Goal: Use online tool/utility: Utilize a website feature to perform a specific function

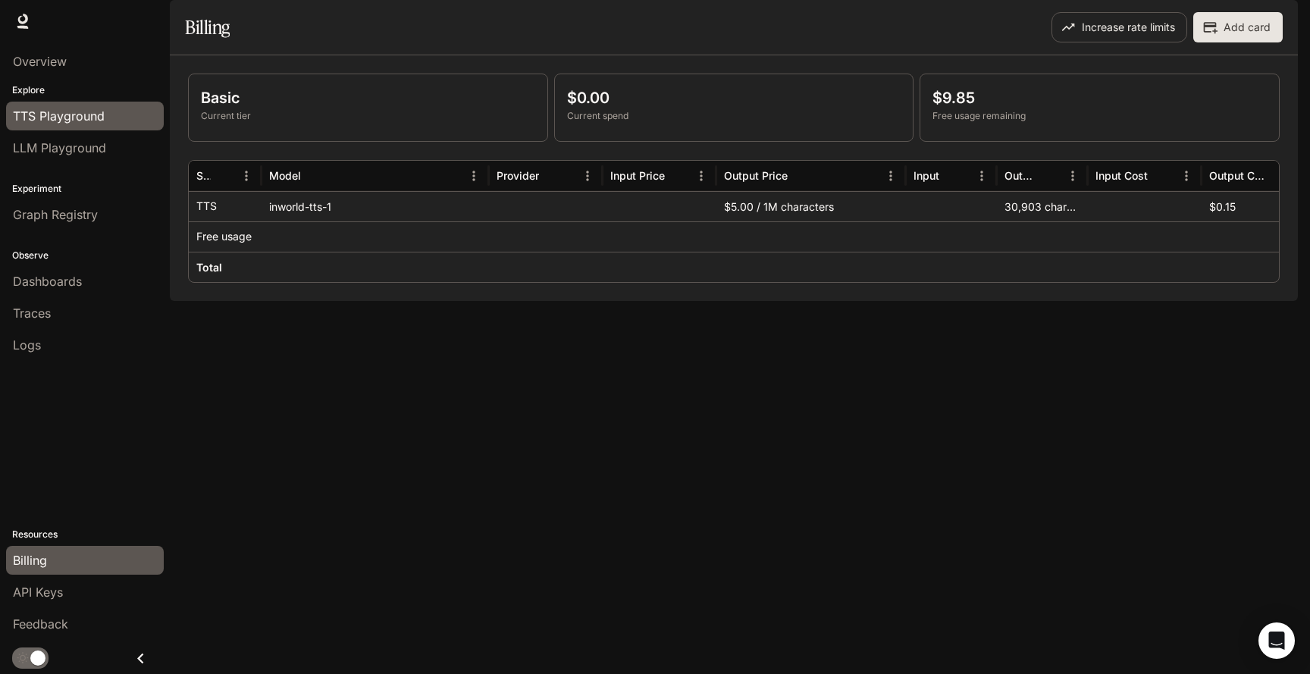
click at [66, 117] on span "TTS Playground" at bounding box center [59, 116] width 92 height 18
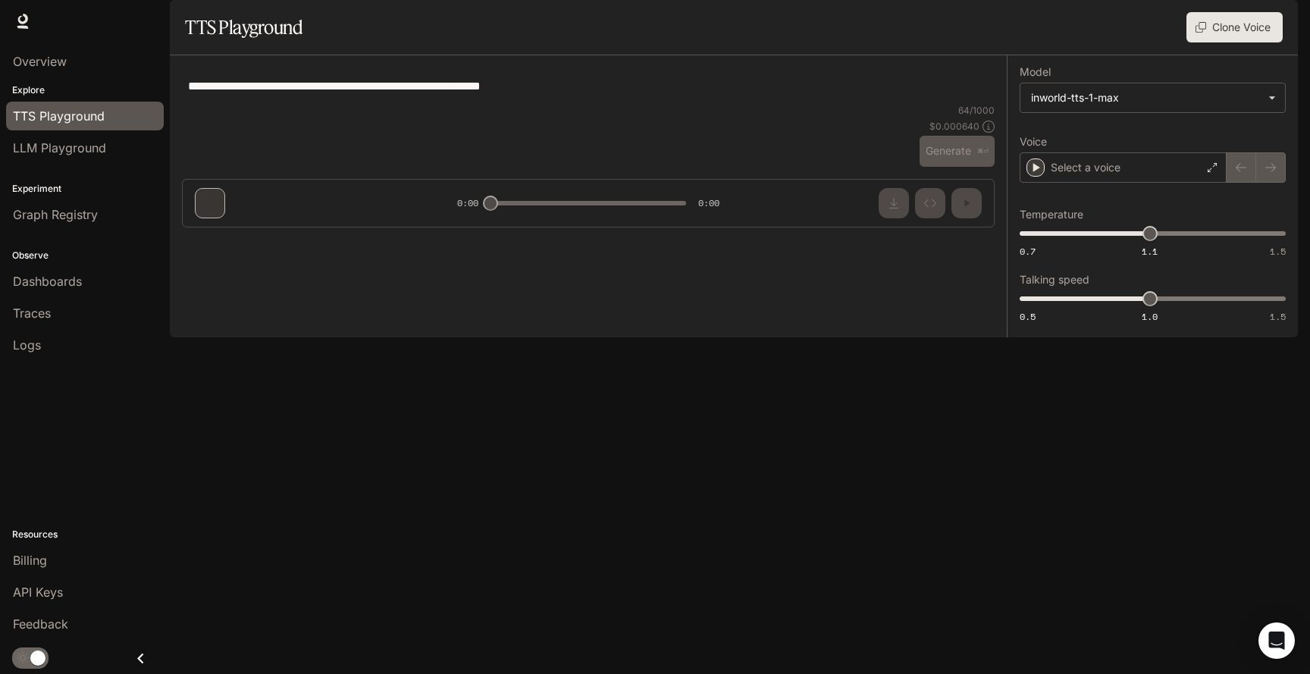
type textarea "**********"
type input "****"
type input "***"
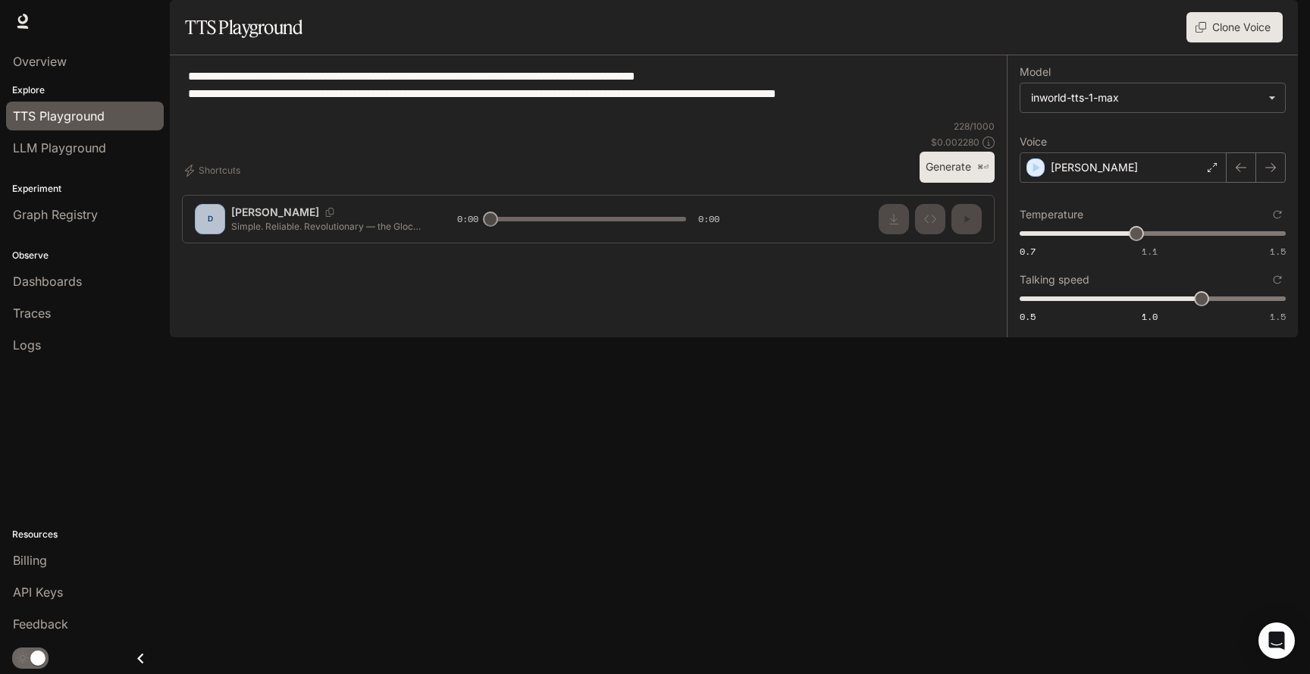
click at [565, 120] on div "**********" at bounding box center [588, 93] width 813 height 52
click at [515, 120] on div "**********" at bounding box center [588, 93] width 813 height 52
click at [503, 120] on textarea "**********" at bounding box center [588, 93] width 801 height 52
paste textarea "**********"
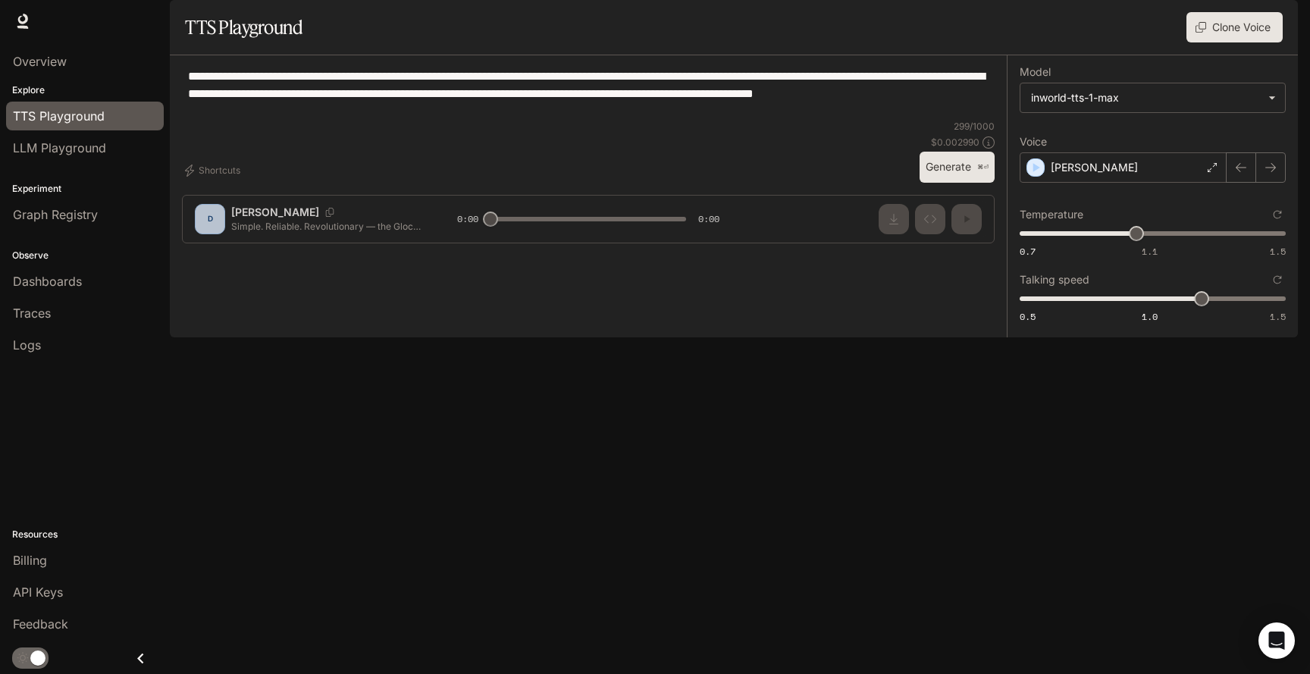
type textarea "**********"
click at [954, 183] on button "Generate ⌘⏎" at bounding box center [957, 167] width 75 height 31
click at [977, 234] on button "button" at bounding box center [966, 219] width 30 height 30
click at [1142, 183] on div "[PERSON_NAME]" at bounding box center [1123, 167] width 207 height 30
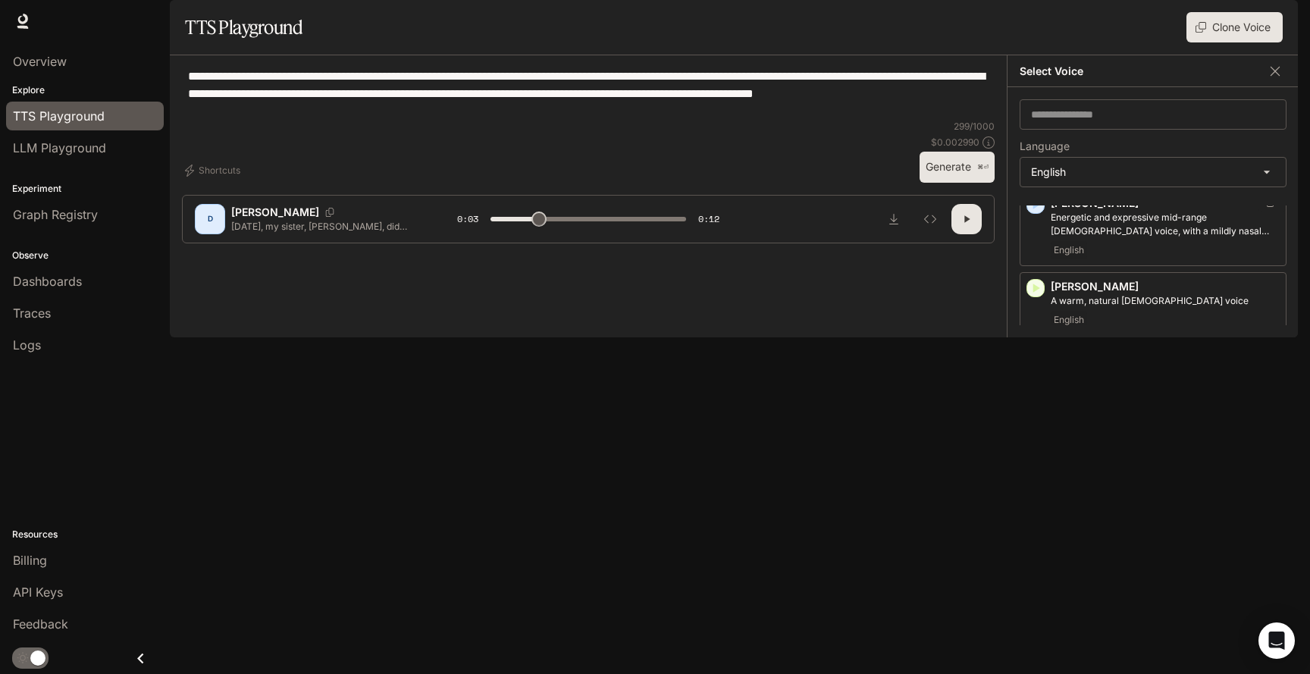
scroll to position [334, 0]
click at [1143, 310] on p "A warm, natural [DEMOGRAPHIC_DATA] voice" at bounding box center [1165, 303] width 229 height 14
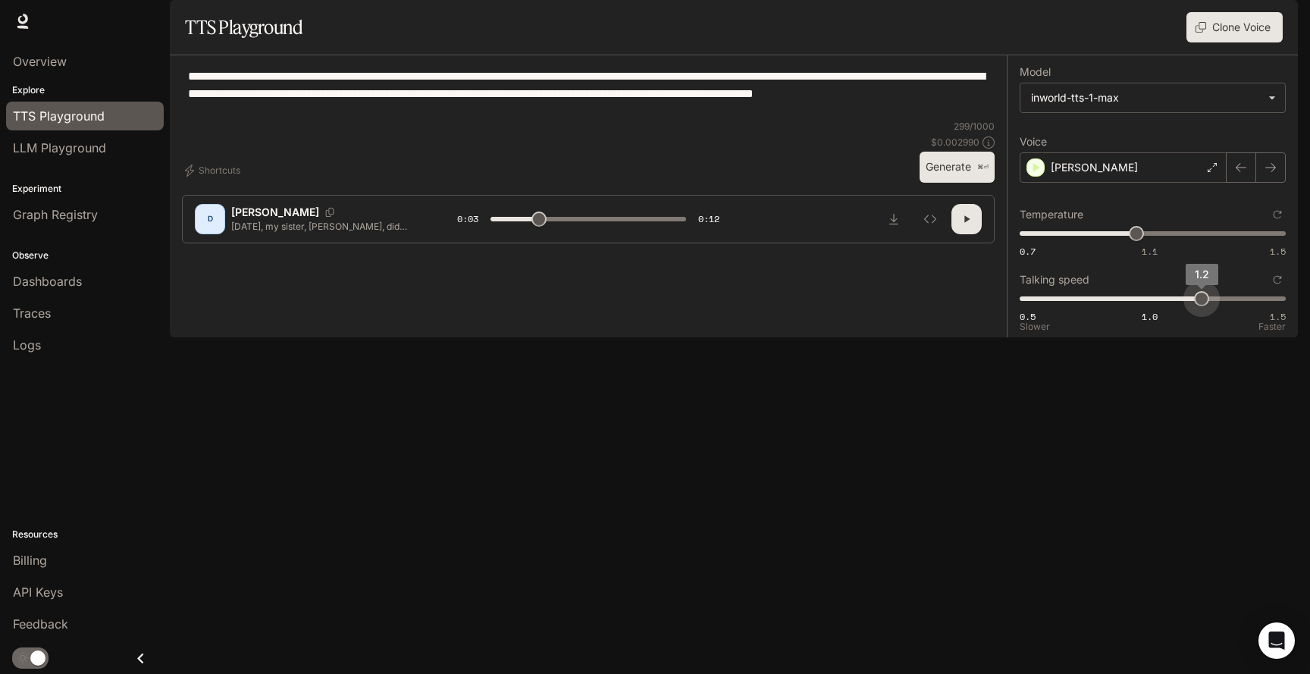
type input "***"
type input "*"
drag, startPoint x: 1200, startPoint y: 343, endPoint x: 1148, endPoint y: 345, distance: 52.3
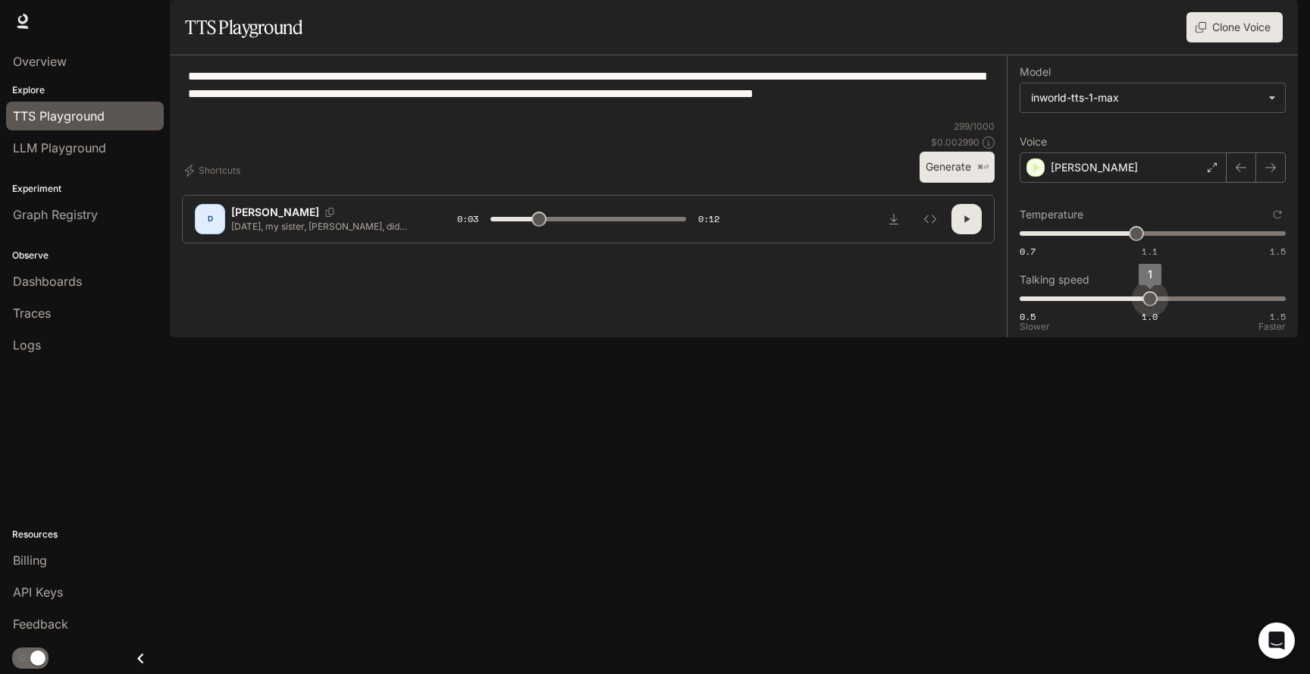
click at [1148, 306] on span "1" at bounding box center [1149, 298] width 15 height 15
click at [939, 183] on button "Generate ⌘⏎" at bounding box center [957, 167] width 75 height 31
click at [1133, 183] on div "[PERSON_NAME]" at bounding box center [1123, 167] width 207 height 30
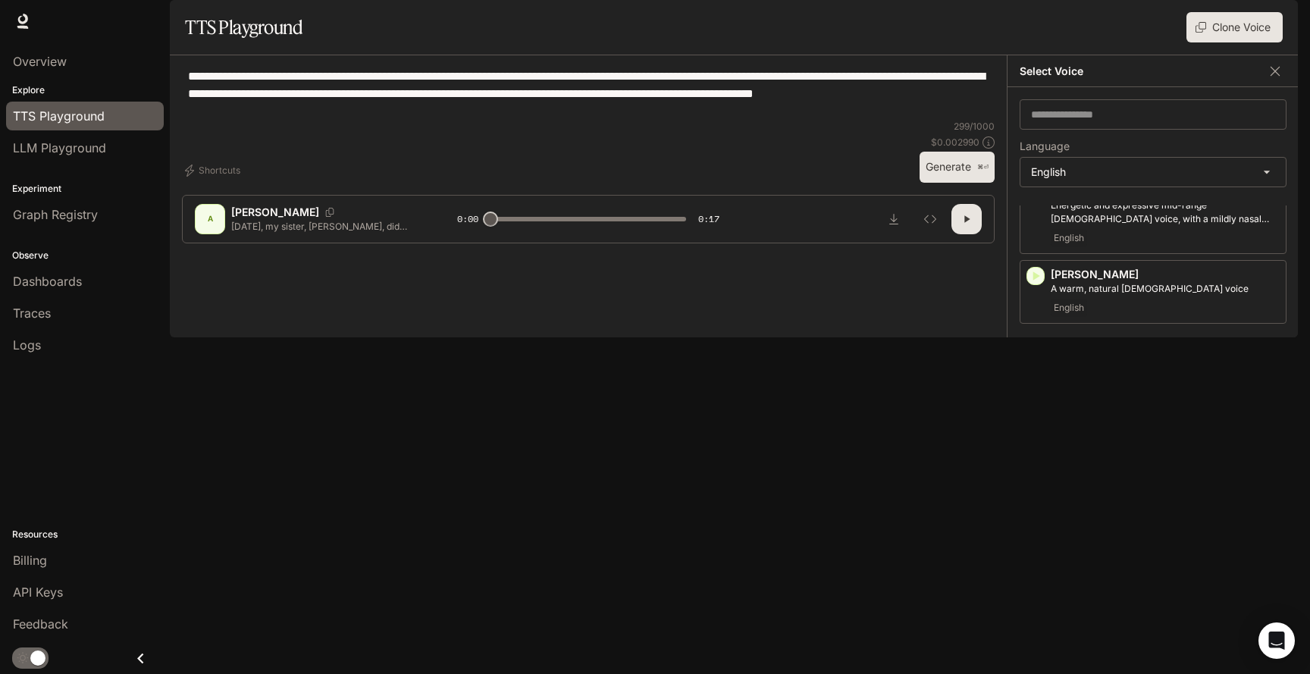
scroll to position [353, 0]
click at [1271, 274] on icon "Copy Voice ID" at bounding box center [1271, 268] width 15 height 12
click at [972, 234] on button "button" at bounding box center [966, 219] width 30 height 30
click at [967, 225] on icon "button" at bounding box center [966, 219] width 12 height 12
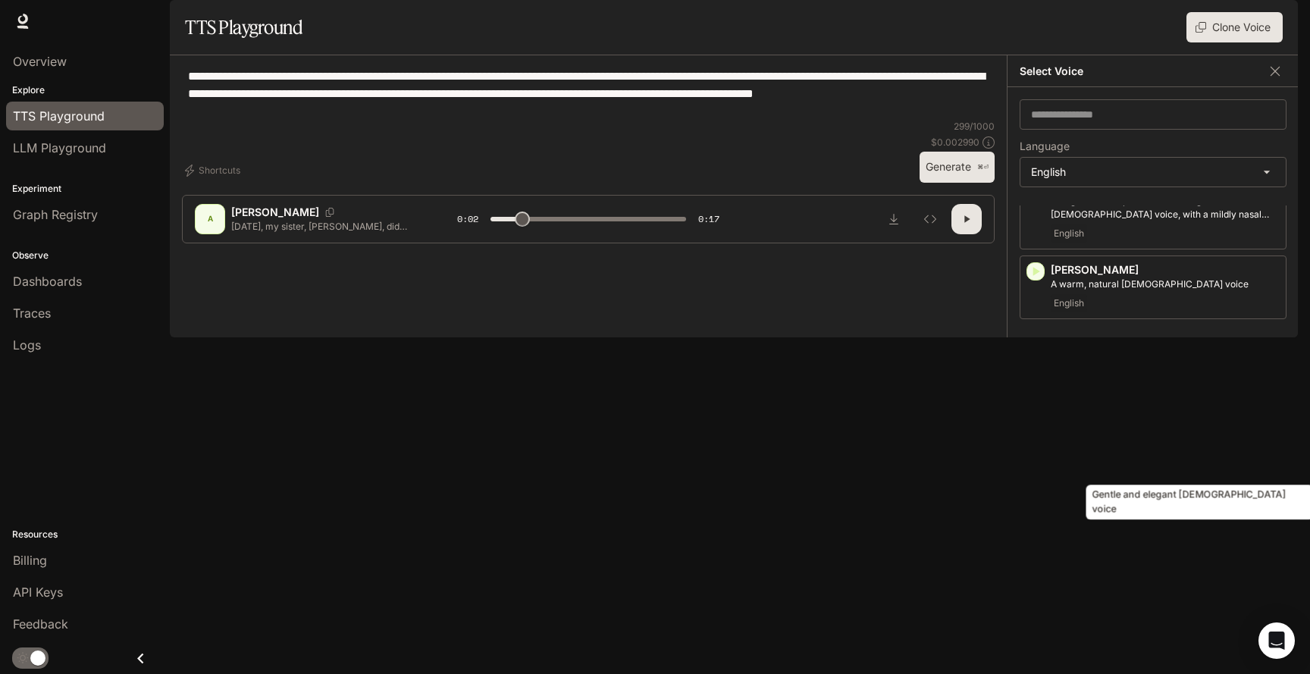
click at [1077, 444] on p "Gentle and elegant [DEMOGRAPHIC_DATA] voice" at bounding box center [1165, 438] width 229 height 14
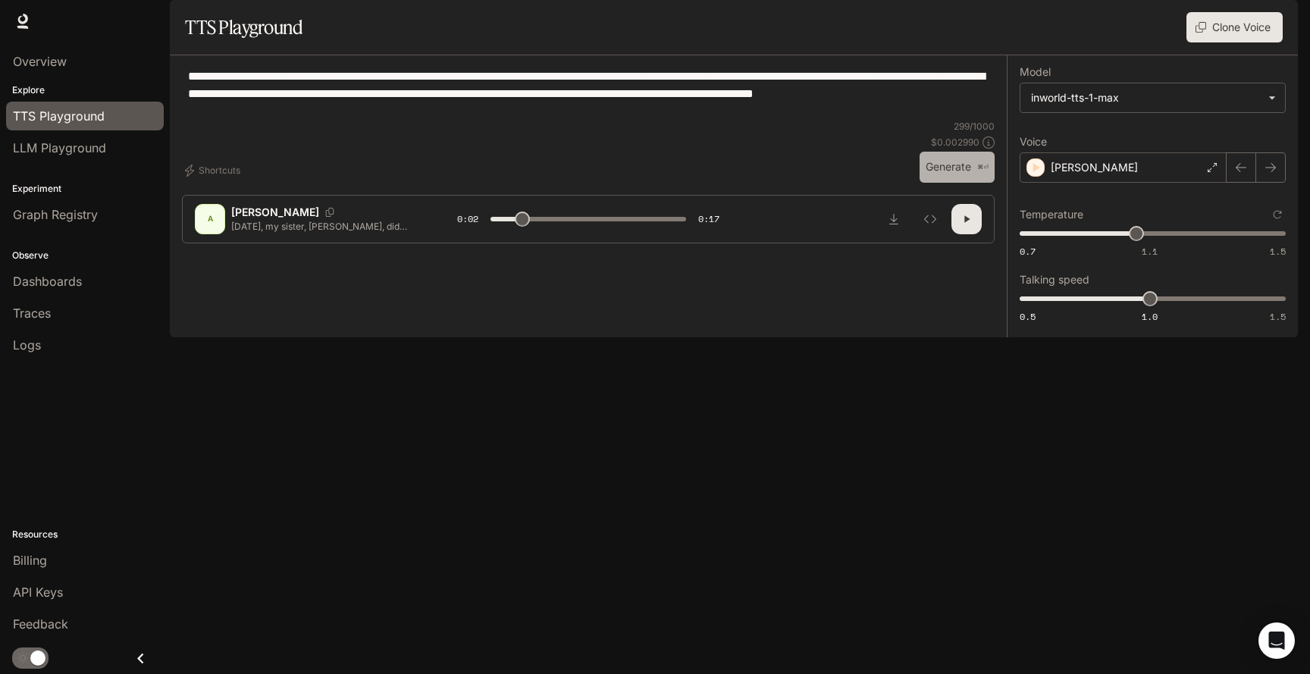
click at [960, 183] on button "Generate ⌘⏎" at bounding box center [957, 167] width 75 height 31
click at [1136, 183] on div "[PERSON_NAME]" at bounding box center [1123, 167] width 207 height 30
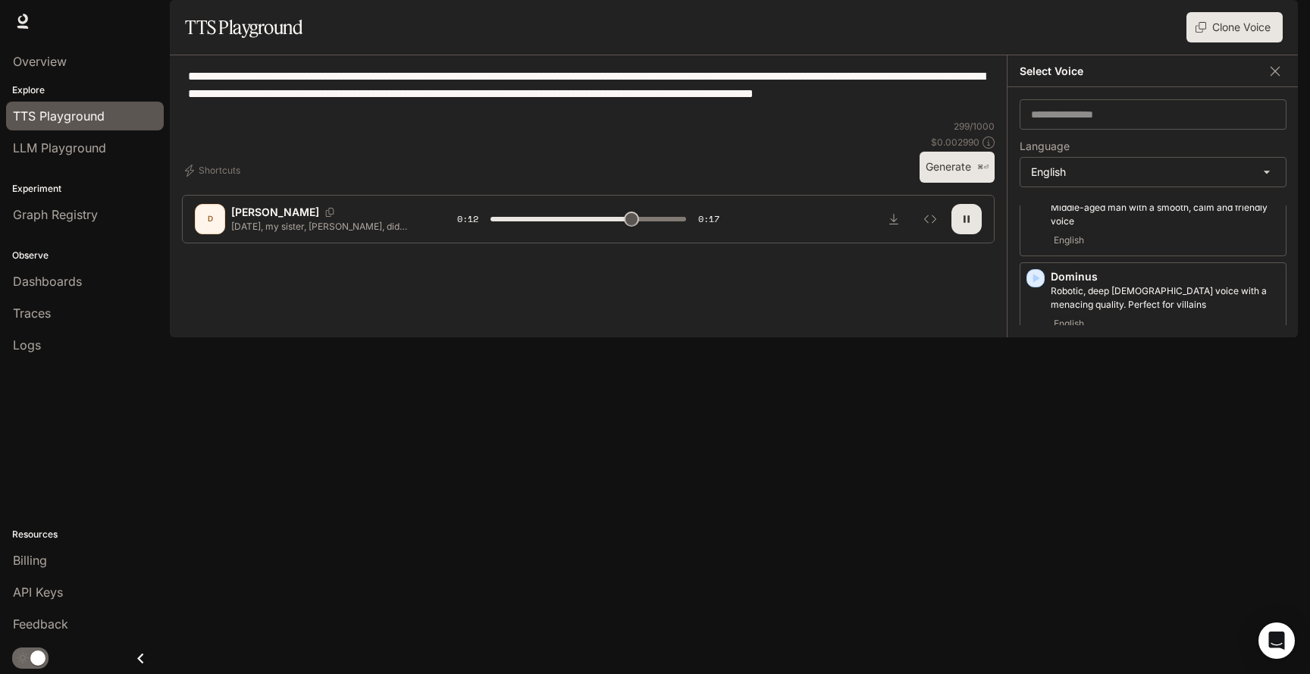
scroll to position [695, 0]
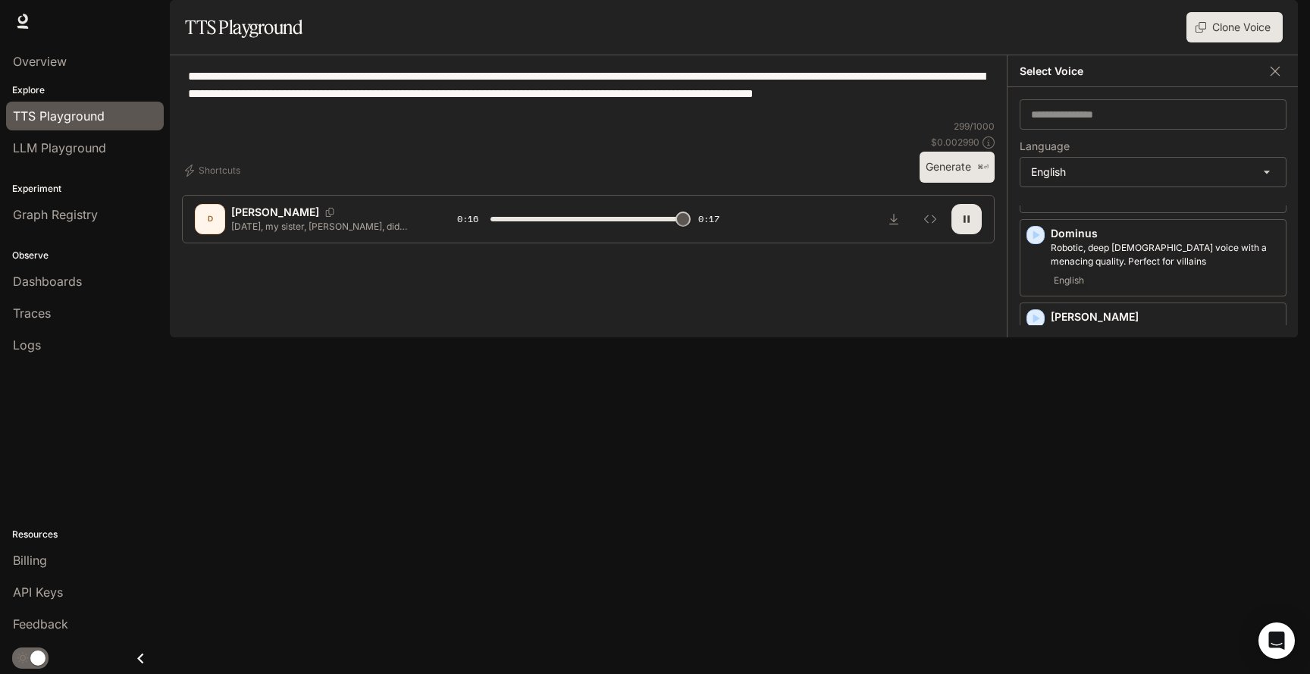
type input "*"
click at [1037, 409] on icon "button" at bounding box center [1035, 401] width 15 height 15
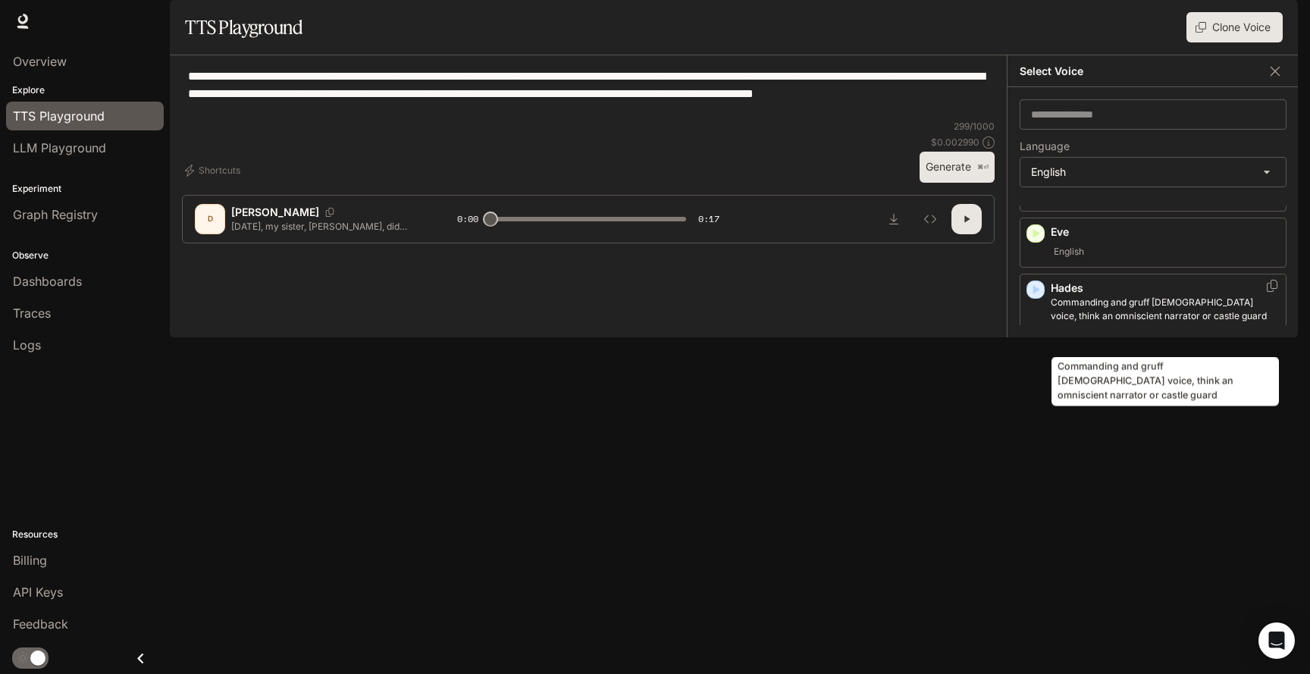
scroll to position [871, 0]
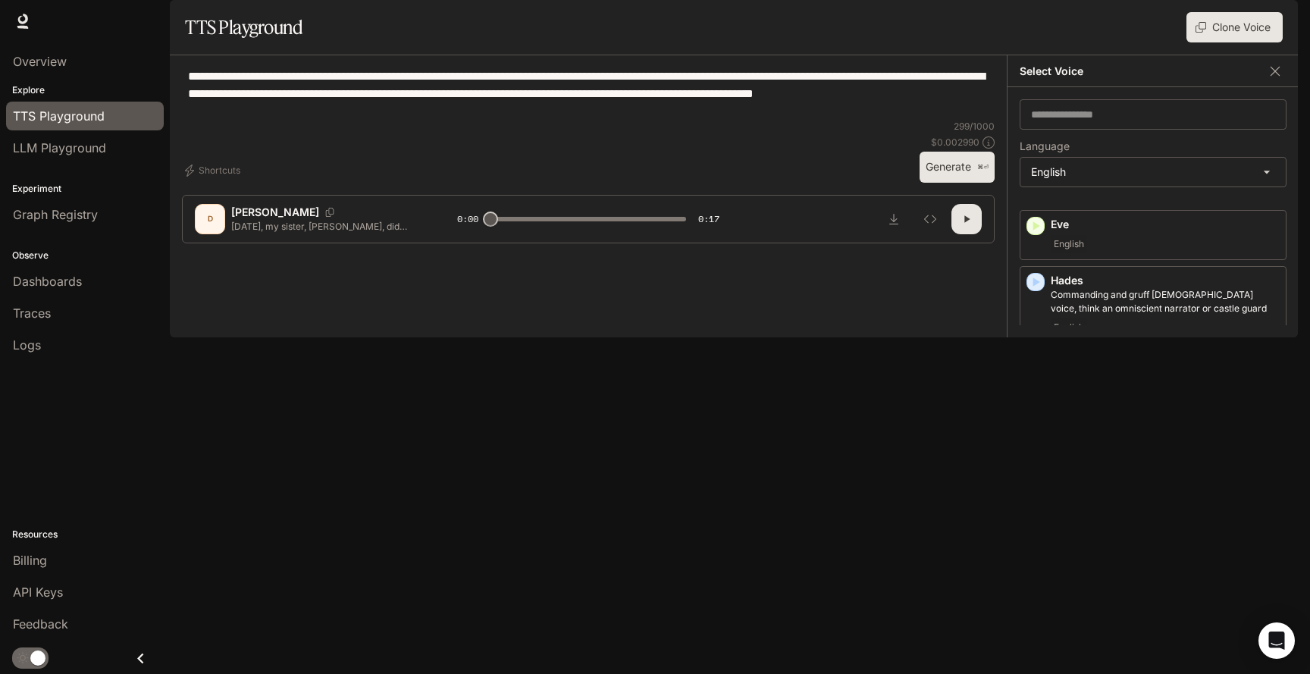
click at [1037, 443] on icon "button" at bounding box center [1035, 435] width 15 height 15
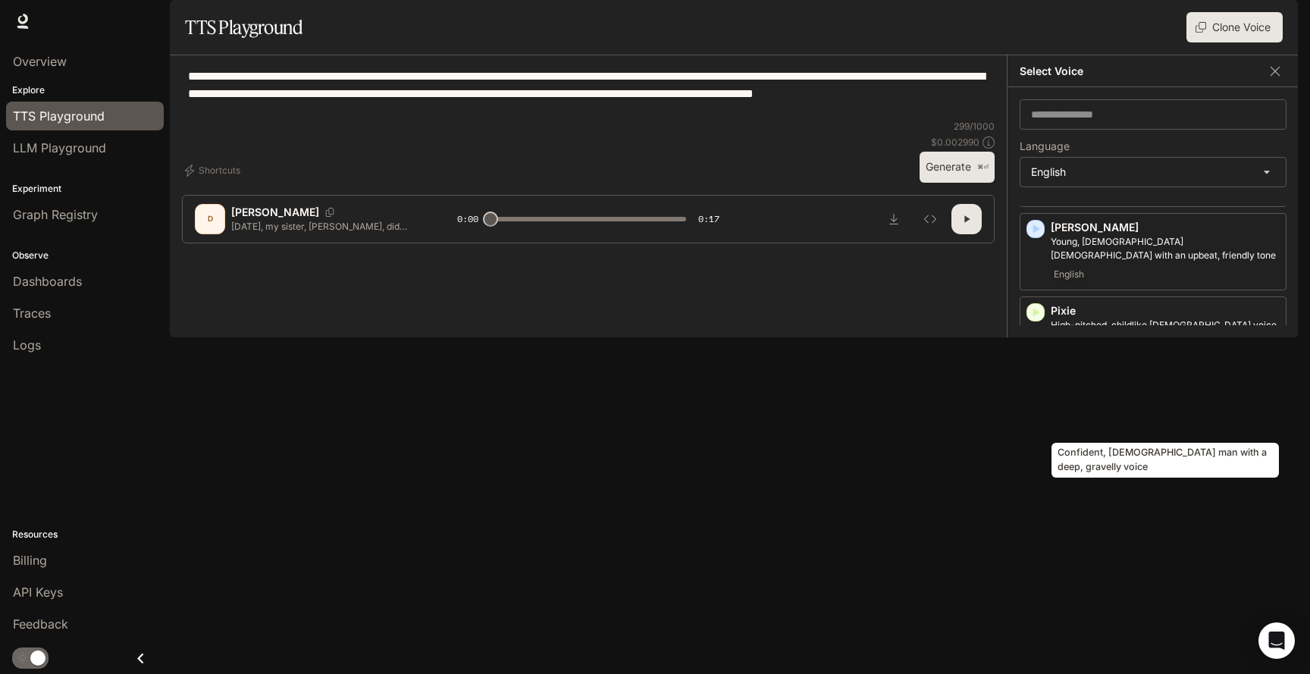
scroll to position [1142, 0]
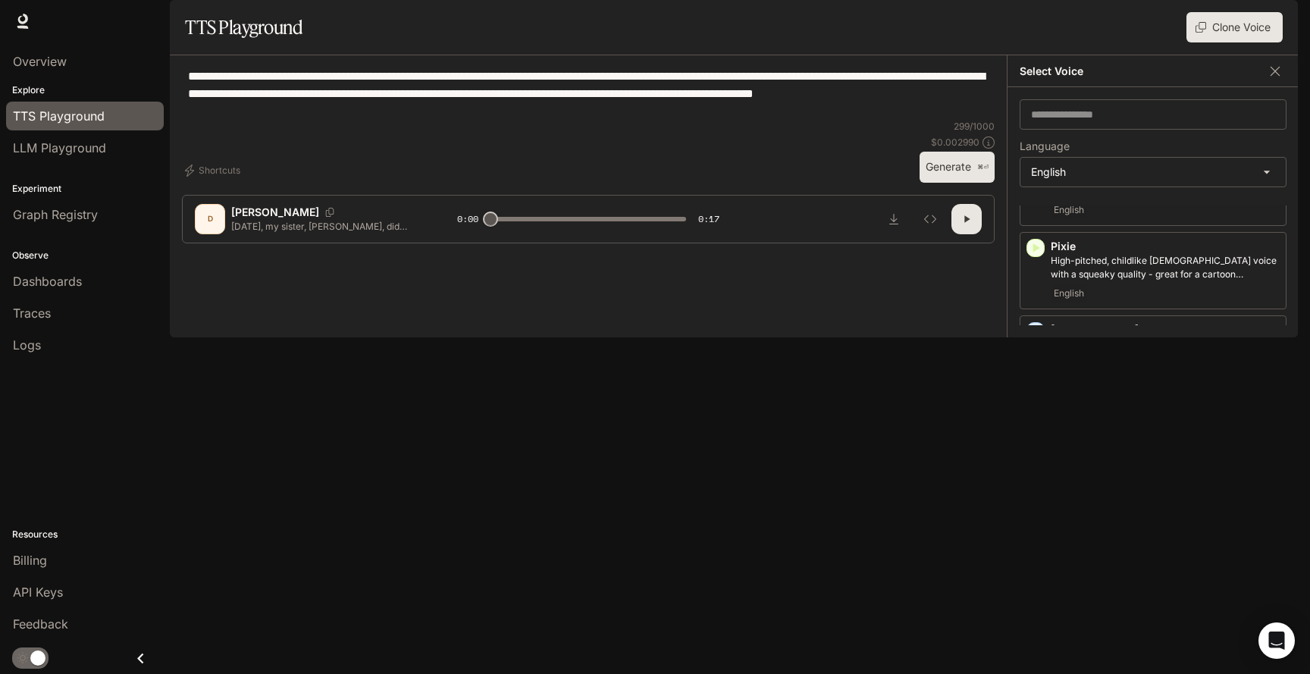
click at [1037, 418] on icon "button" at bounding box center [1036, 414] width 7 height 9
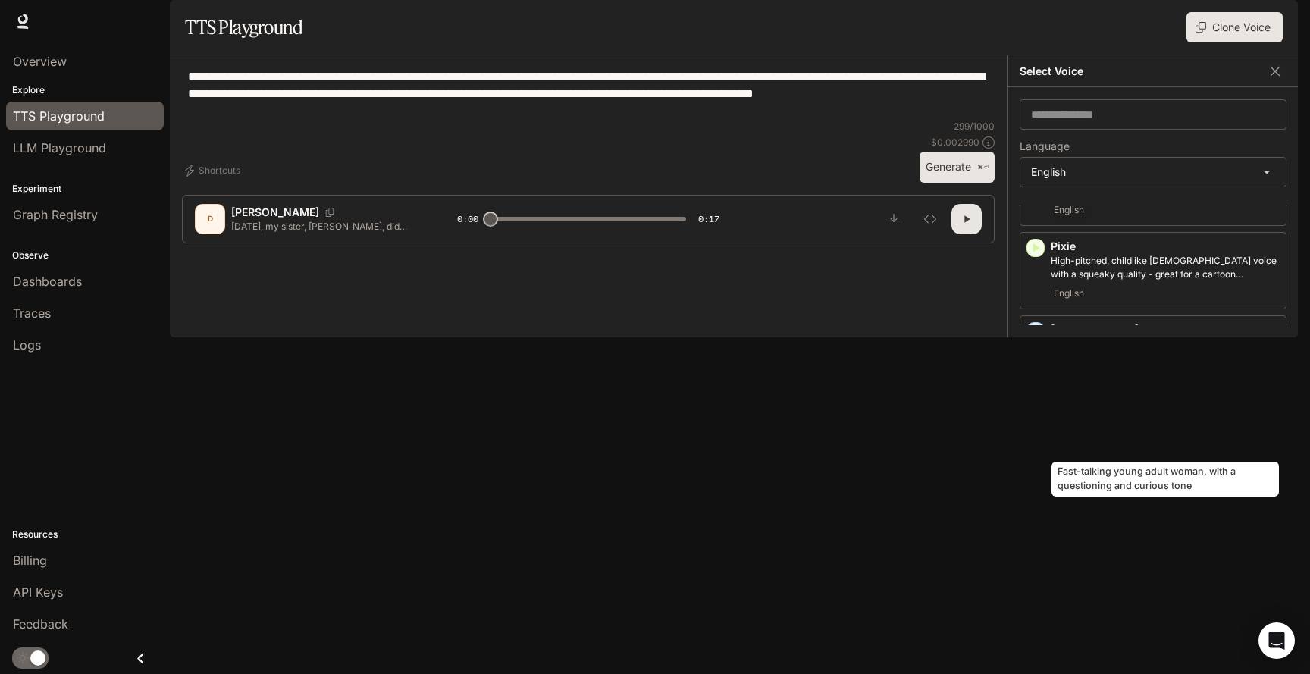
scroll to position [1180, 0]
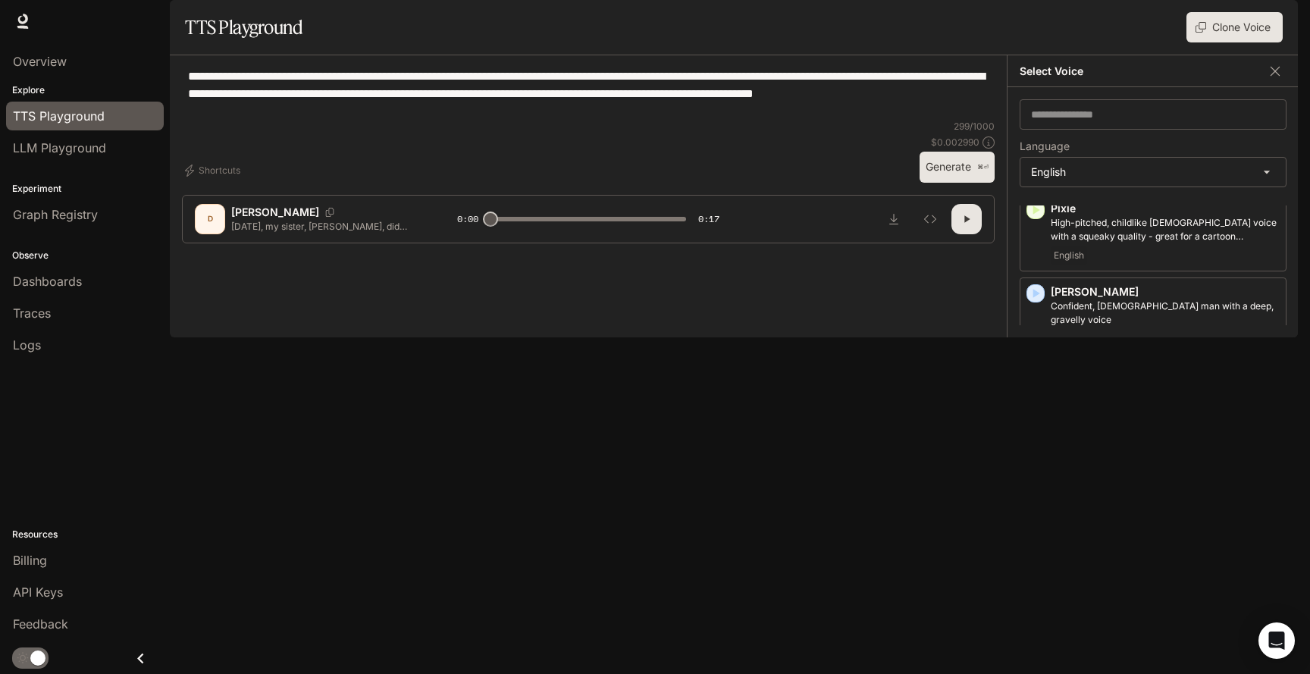
click at [1039, 619] on icon "button" at bounding box center [1035, 626] width 15 height 15
click at [1035, 622] on icon "button" at bounding box center [1036, 626] width 7 height 9
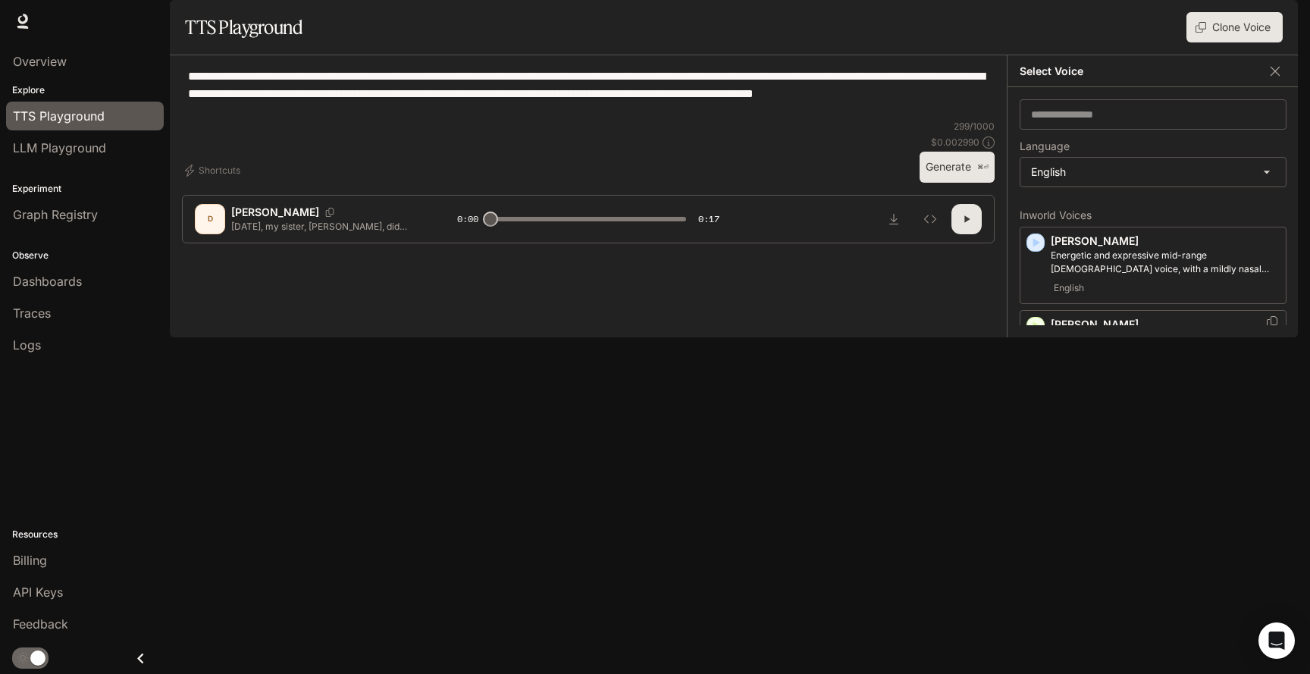
scroll to position [308, 0]
click at [1271, 319] on icon "Copy Voice ID" at bounding box center [1271, 313] width 15 height 12
click at [1037, 478] on icon "button" at bounding box center [1035, 469] width 15 height 15
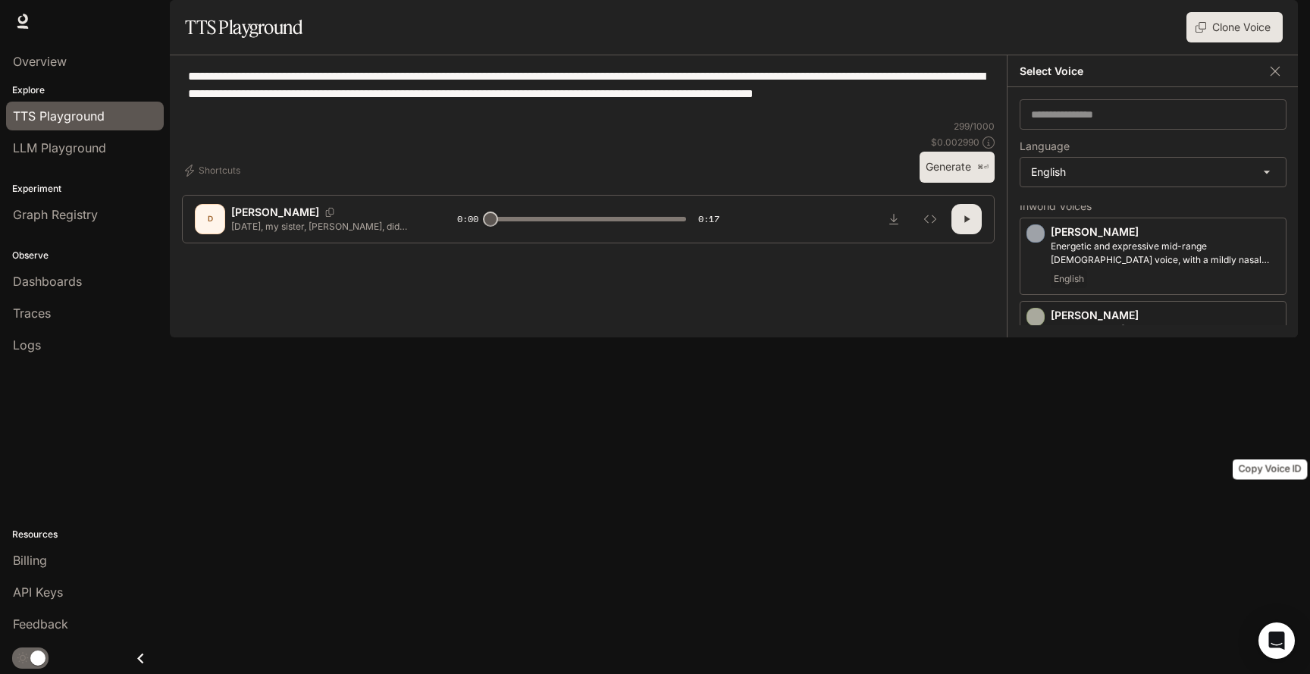
click at [1271, 472] on icon "Copy Voice ID" at bounding box center [1271, 466] width 15 height 12
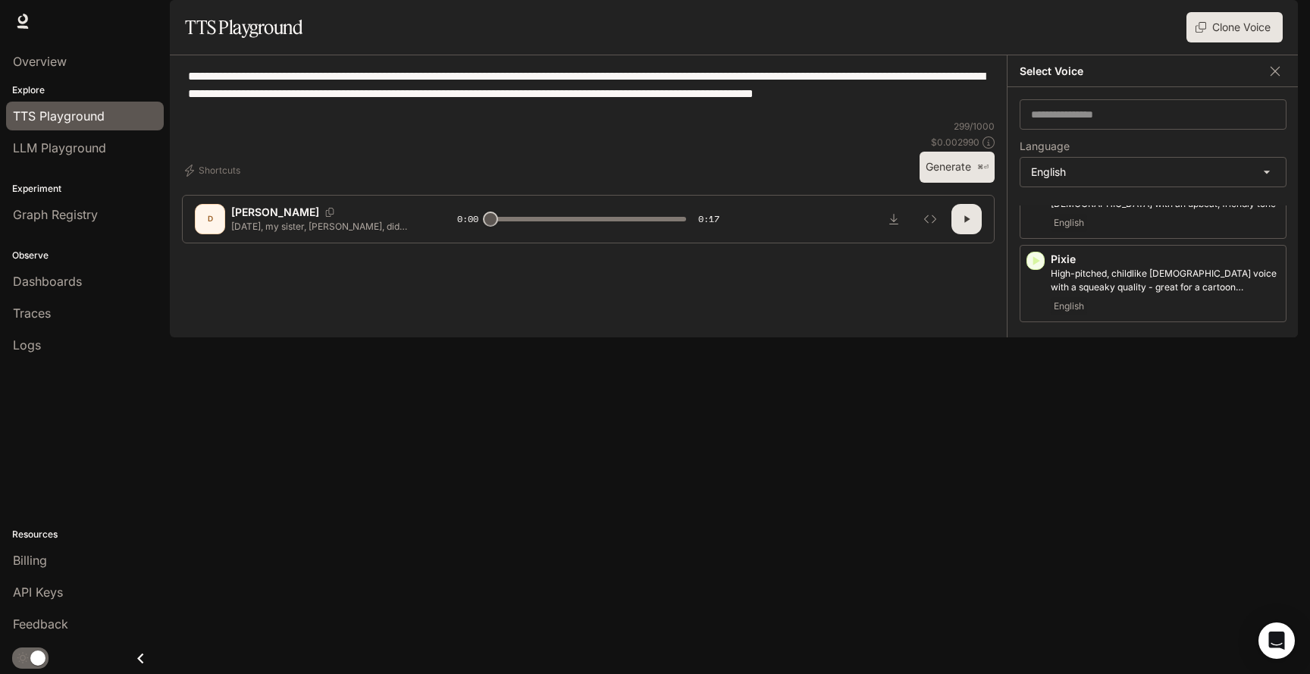
scroll to position [1130, 0]
click at [1034, 428] on icon "button" at bounding box center [1036, 426] width 7 height 9
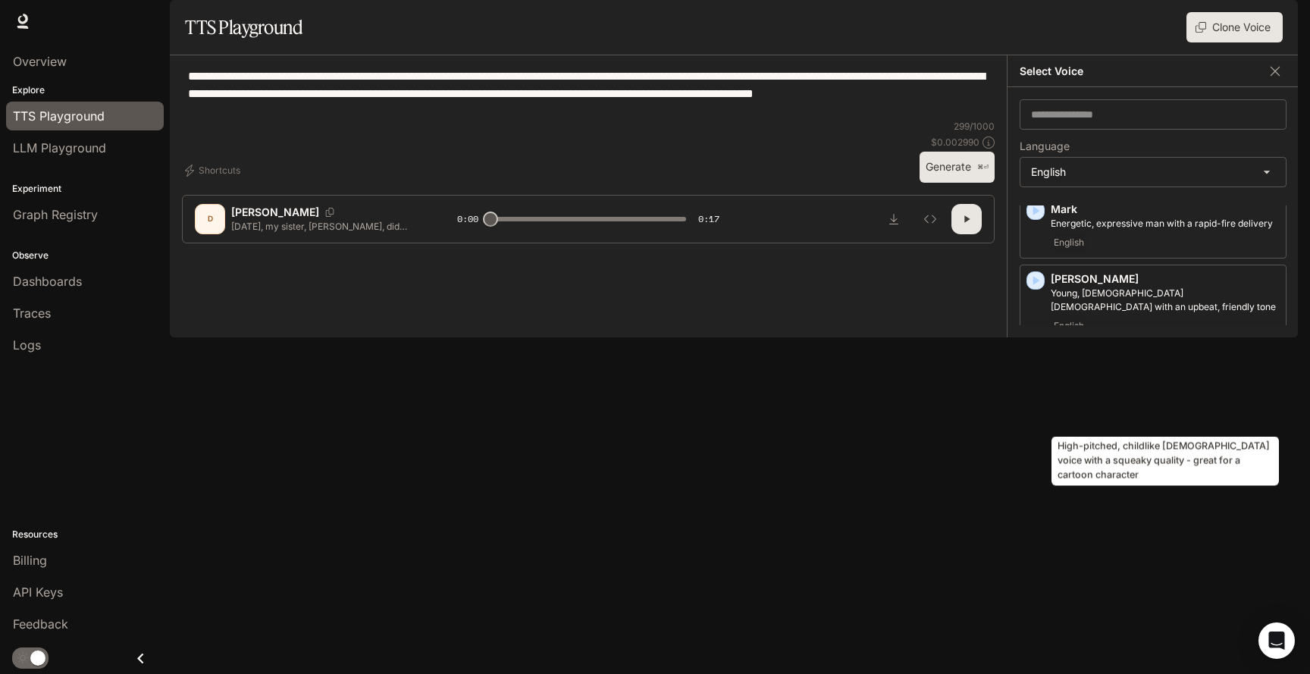
scroll to position [1014, 0]
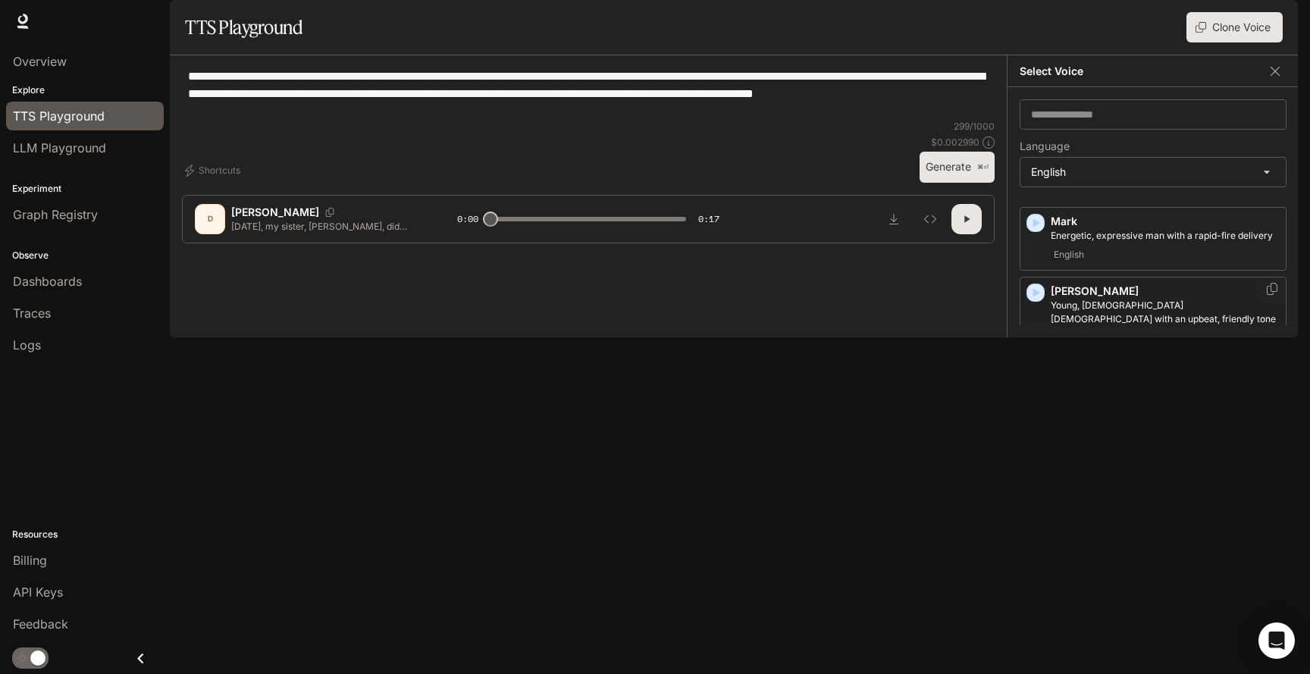
click at [1036, 300] on icon "button" at bounding box center [1035, 292] width 15 height 15
click at [1272, 295] on icon "Copy Voice ID" at bounding box center [1271, 289] width 15 height 12
